Goal: Task Accomplishment & Management: Manage account settings

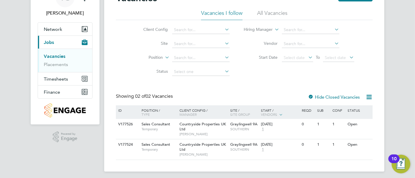
scroll to position [36, 0]
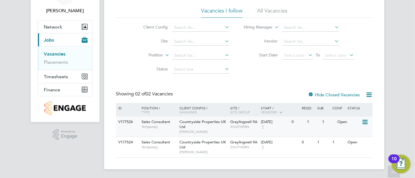
click at [194, 121] on span "Countryside Properties UK Ltd" at bounding box center [202, 125] width 46 height 10
click at [192, 145] on div "Countryside Properties UK Ltd Samantha Sandford" at bounding box center [203, 147] width 51 height 20
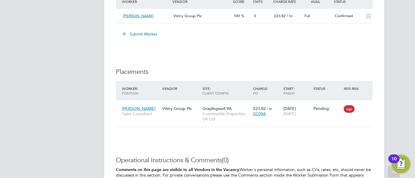
scroll to position [615, 0]
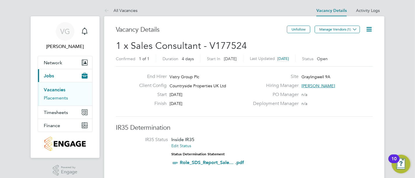
click at [60, 98] on link "Placements" at bounding box center [56, 98] width 24 height 6
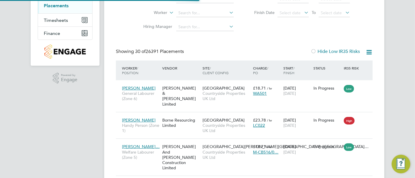
scroll to position [22, 50]
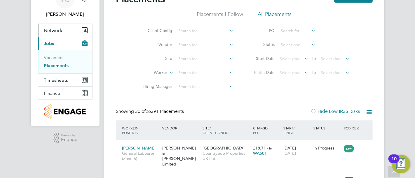
click at [61, 31] on span "Network" at bounding box center [53, 31] width 18 height 6
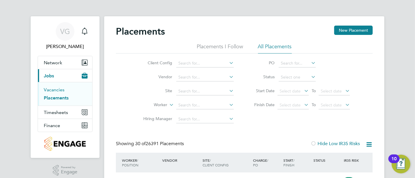
click at [59, 89] on link "Vacancies" at bounding box center [54, 90] width 21 height 6
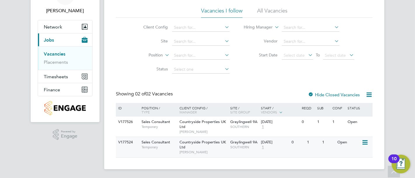
click at [183, 148] on span "Countryside Properties UK Ltd" at bounding box center [202, 145] width 46 height 10
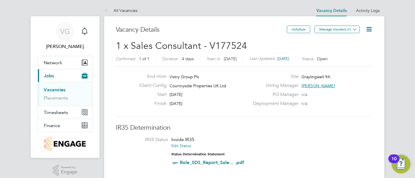
click at [369, 26] on icon at bounding box center [368, 29] width 7 height 7
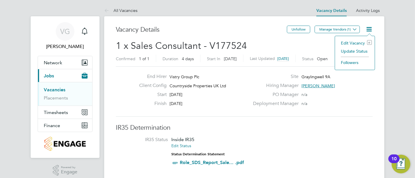
click at [356, 40] on li "Edit Vacancy e" at bounding box center [355, 43] width 34 height 8
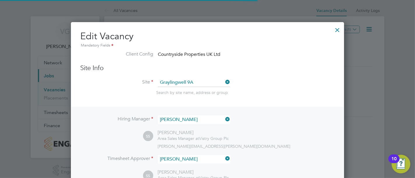
scroll to position [3, 3]
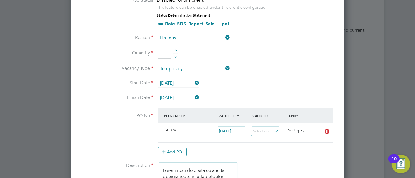
click at [176, 95] on input "[DATE]" at bounding box center [178, 98] width 41 height 9
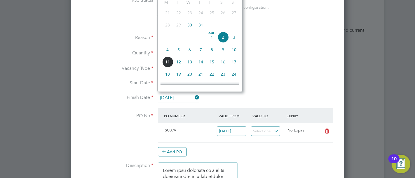
click at [237, 39] on span "3" at bounding box center [233, 37] width 11 height 11
type input "03 Aug 2025"
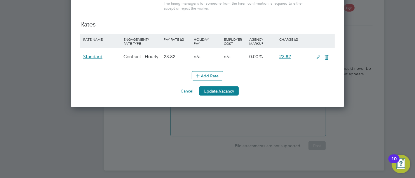
click at [228, 90] on button "Update Vacancy" at bounding box center [219, 91] width 40 height 9
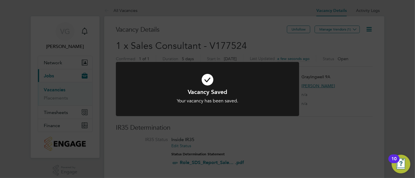
click at [262, 124] on div "Vacancy Saved Your vacancy has been saved. Cancel Okay" at bounding box center [207, 89] width 415 height 178
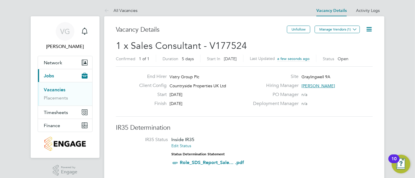
click at [368, 28] on icon at bounding box center [368, 29] width 7 height 7
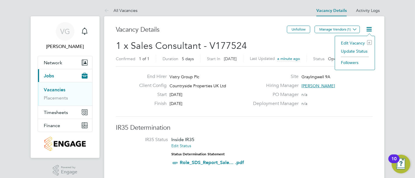
scroll to position [0, 0]
click at [59, 110] on span "Timesheets" at bounding box center [56, 113] width 24 height 6
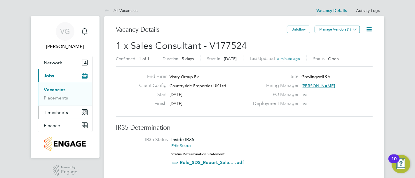
click at [70, 112] on button "Timesheets" at bounding box center [65, 112] width 54 height 13
drag, startPoint x: 64, startPoint y: 103, endPoint x: 70, endPoint y: 103, distance: 5.8
click at [64, 103] on link "Timesheets" at bounding box center [56, 103] width 24 height 6
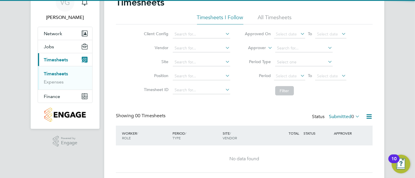
scroll to position [44, 0]
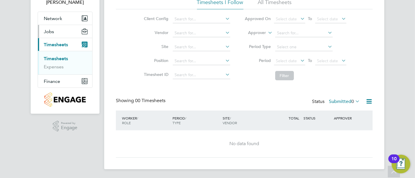
click at [57, 29] on button "Jobs" at bounding box center [65, 31] width 54 height 13
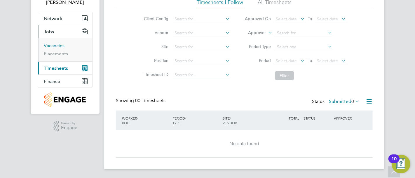
click at [60, 45] on link "Vacancies" at bounding box center [54, 46] width 21 height 6
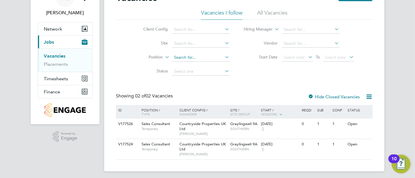
scroll to position [36, 0]
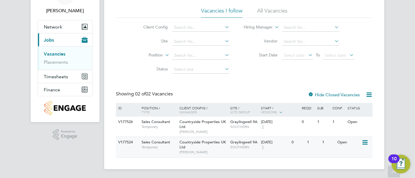
click at [364, 142] on icon at bounding box center [364, 142] width 6 height 7
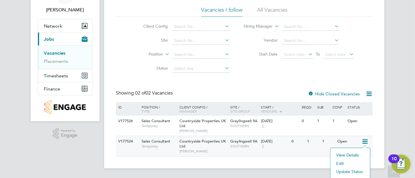
scroll to position [37, 0]
click at [357, 154] on li "View Details" at bounding box center [350, 155] width 34 height 8
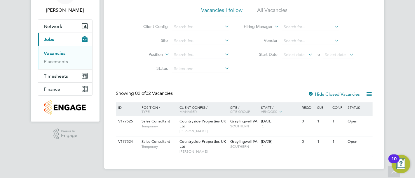
scroll to position [36, 0]
click at [57, 64] on link "Placements" at bounding box center [56, 62] width 24 height 6
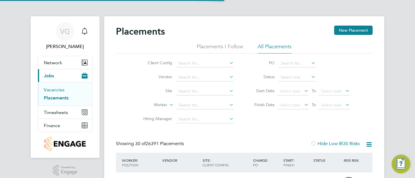
scroll to position [22, 50]
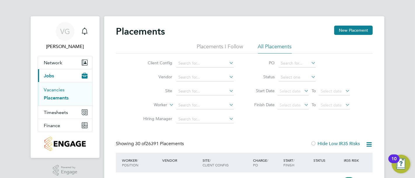
click at [54, 89] on link "Vacancies" at bounding box center [54, 90] width 21 height 6
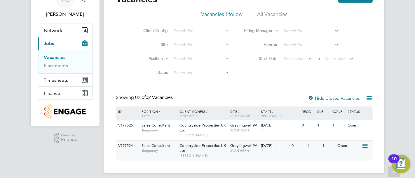
click at [364, 145] on icon at bounding box center [364, 146] width 6 height 7
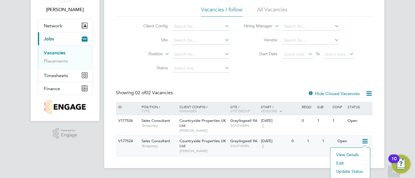
click at [340, 163] on li "Edit" at bounding box center [350, 163] width 34 height 8
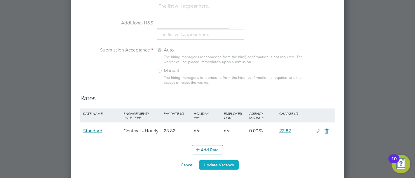
click at [235, 163] on button "Update Vacancy" at bounding box center [219, 165] width 40 height 9
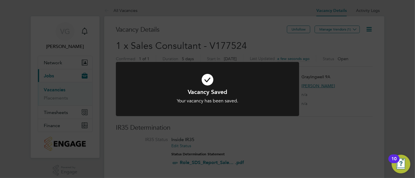
click at [285, 146] on div "Vacancy Saved Your vacancy has been saved. Cancel Okay" at bounding box center [207, 89] width 415 height 178
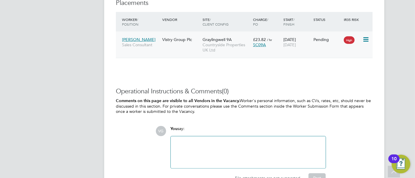
click at [366, 39] on icon at bounding box center [365, 39] width 6 height 7
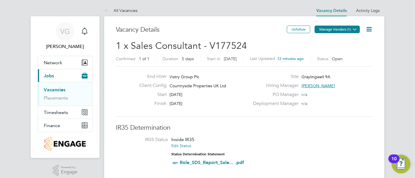
click at [338, 30] on button "Manage Vendors (1)" at bounding box center [336, 30] width 45 height 8
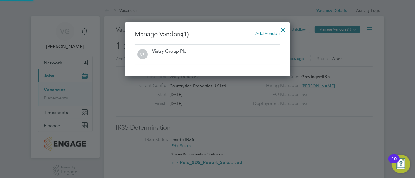
scroll to position [55, 164]
click at [281, 32] on div at bounding box center [283, 28] width 10 height 10
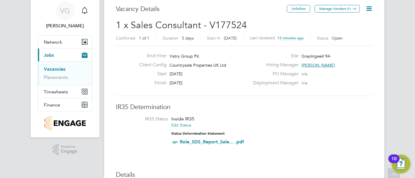
scroll to position [0, 0]
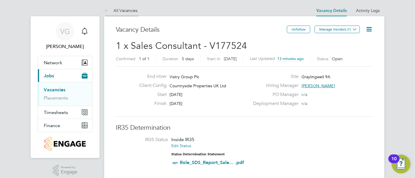
click at [130, 9] on link "All Vacancies" at bounding box center [120, 10] width 33 height 5
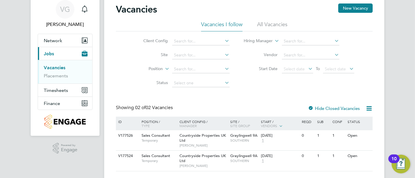
scroll to position [36, 0]
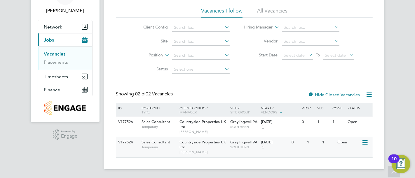
click at [338, 143] on div "Open" at bounding box center [348, 142] width 25 height 11
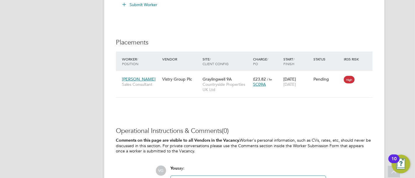
scroll to position [648, 0]
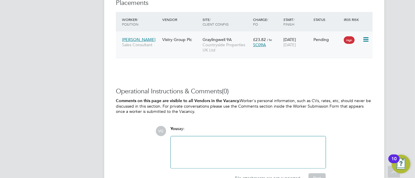
click at [194, 38] on div "Vistry Group Plc" at bounding box center [181, 39] width 40 height 11
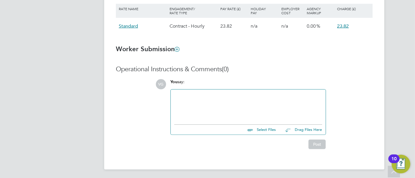
click at [238, 103] on div at bounding box center [248, 105] width 148 height 25
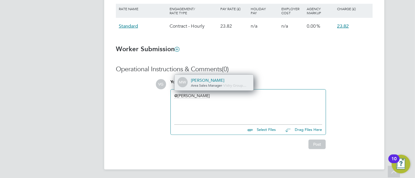
click at [227, 77] on div "MW [PERSON_NAME] Area Sales Manager - Vistry Group…" at bounding box center [213, 83] width 79 height 16
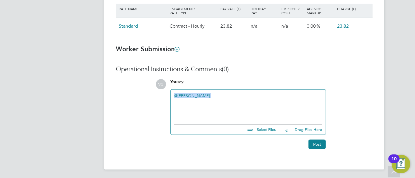
drag, startPoint x: 213, startPoint y: 94, endPoint x: 161, endPoint y: 96, distance: 52.2
click at [161, 96] on div "VG You say: @[PERSON_NAME] ​ Select Files Drag Files Here Drop your files here …" at bounding box center [263, 114] width 217 height 70
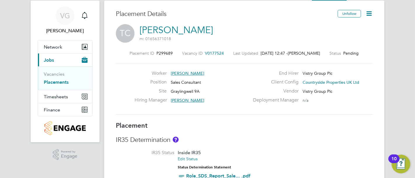
click at [369, 16] on icon at bounding box center [368, 13] width 7 height 7
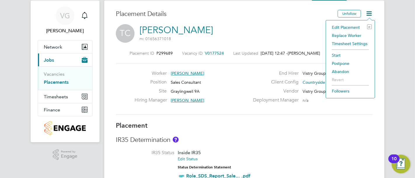
click at [340, 55] on li "Start" at bounding box center [350, 55] width 43 height 8
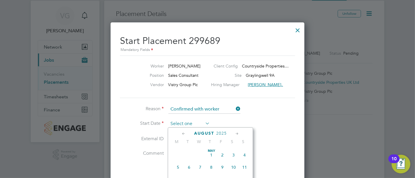
click at [200, 124] on input at bounding box center [188, 124] width 41 height 9
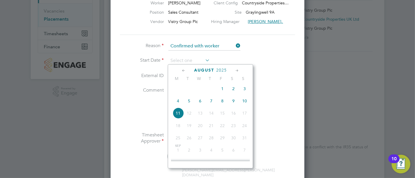
scroll to position [81, 0]
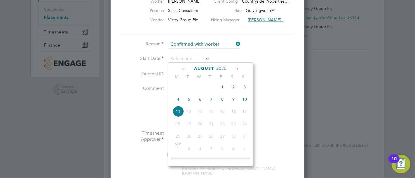
click at [315, 89] on div at bounding box center [207, 89] width 415 height 178
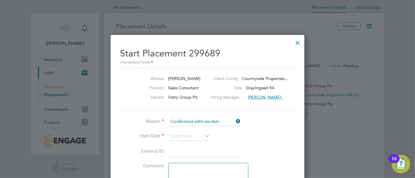
scroll to position [0, 0]
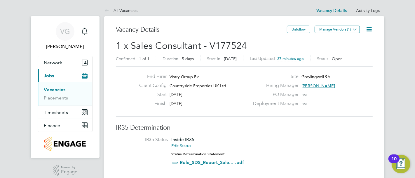
click at [401, 164] on img "Open Resource Center, 10 new notifications" at bounding box center [400, 164] width 19 height 19
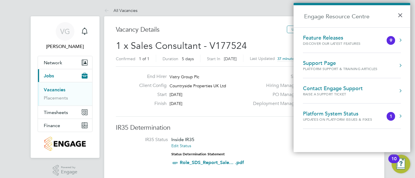
click at [401, 164] on img "Open Resource Center, 10 new notifications" at bounding box center [400, 164] width 19 height 19
